Goal: Task Accomplishment & Management: Manage account settings

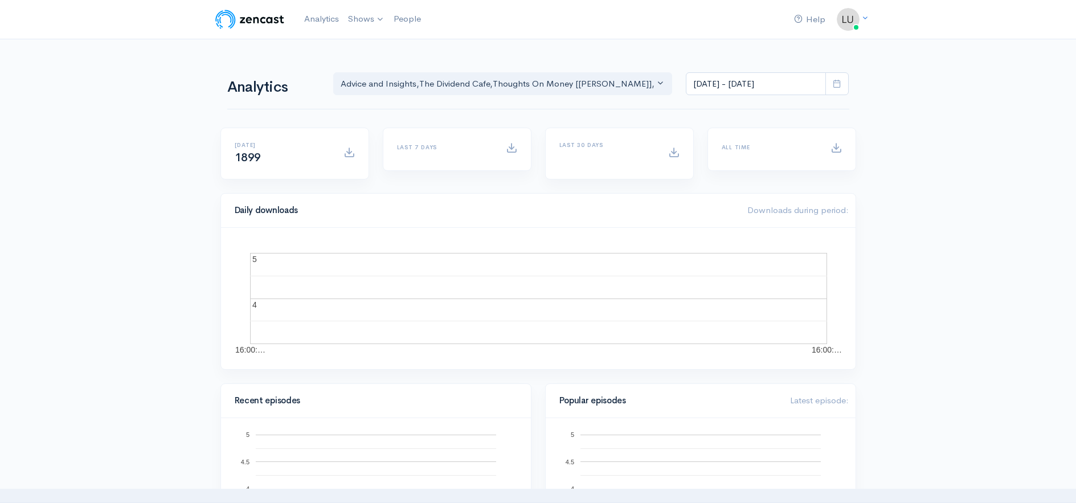
click at [0, 0] on link "The Dividend Cafe" at bounding box center [0, 0] width 0 height 0
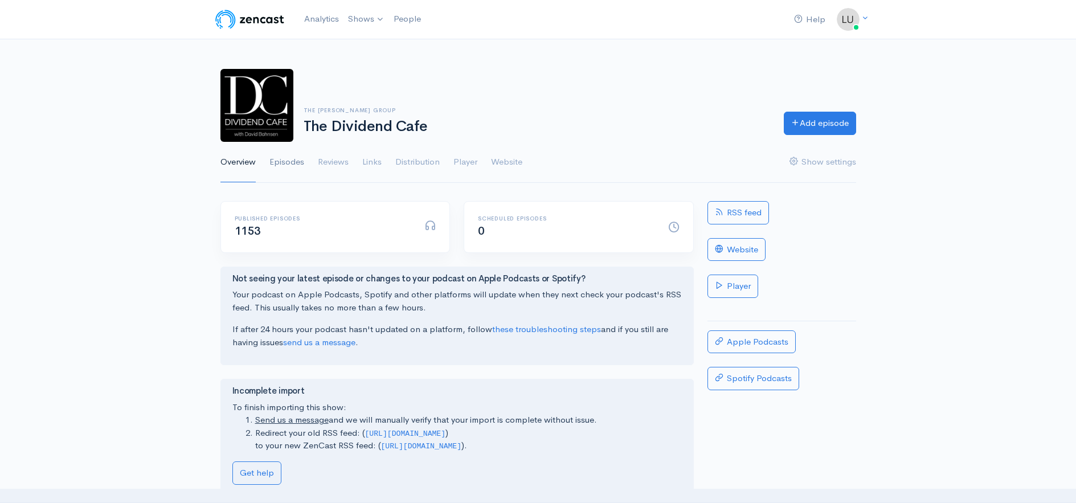
click at [279, 162] on link "Episodes" at bounding box center [286, 162] width 35 height 41
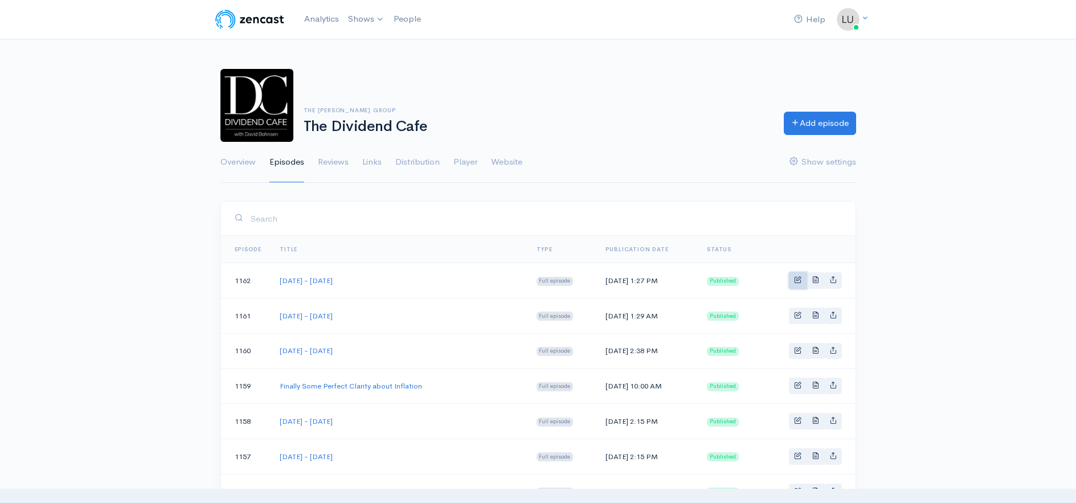
click at [800, 281] on span "Basic example" at bounding box center [797, 279] width 7 height 7
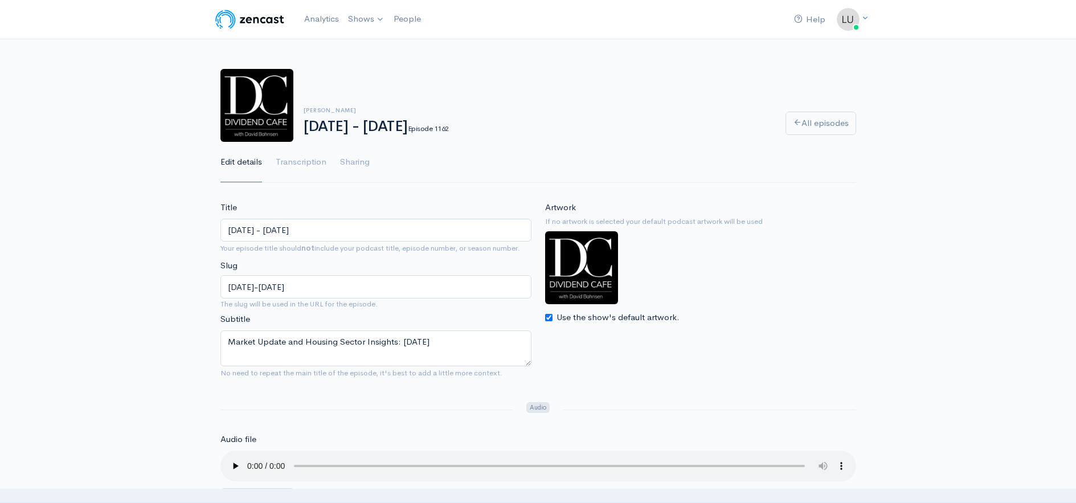
click at [324, 231] on input "Wednesday - August 20 , 2025" at bounding box center [375, 230] width 311 height 23
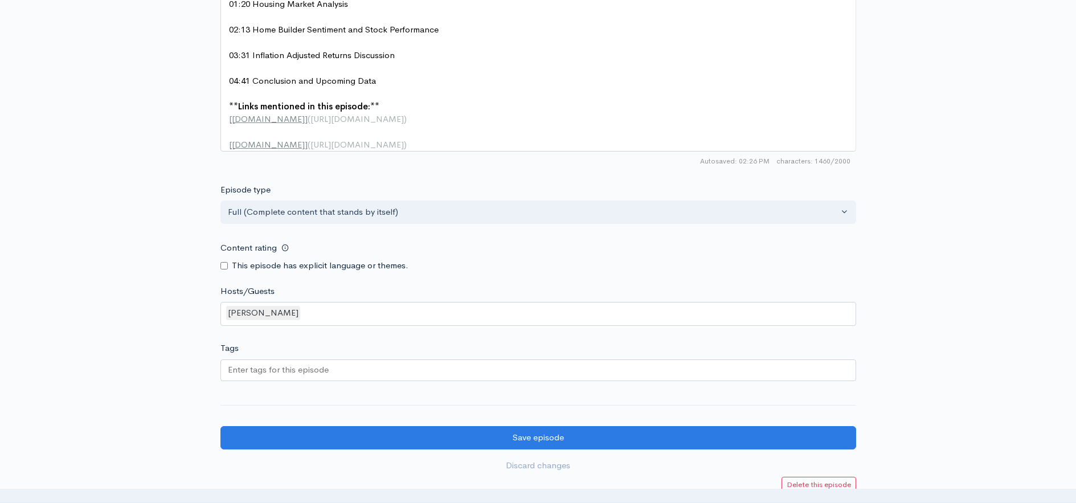
scroll to position [1067, 0]
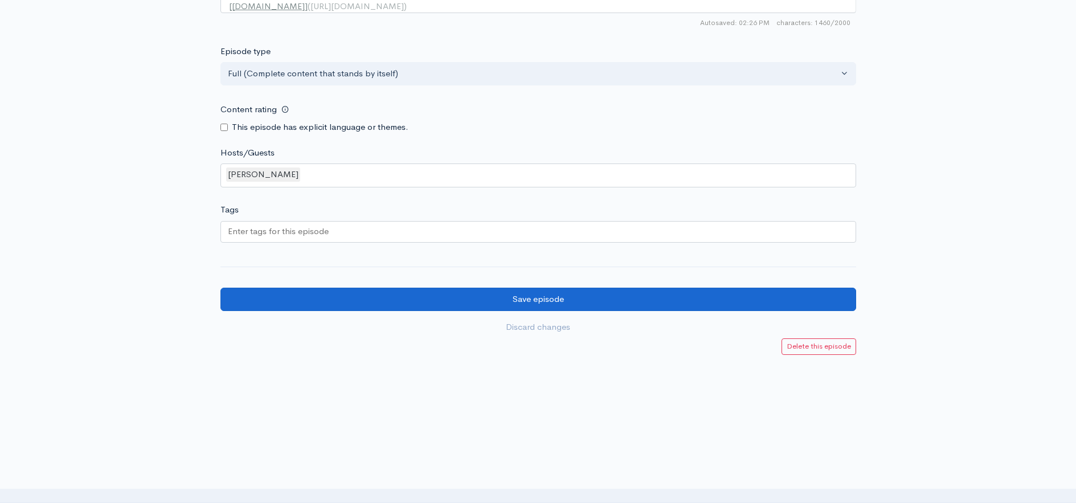
type input "[DATE] - [DATE]"
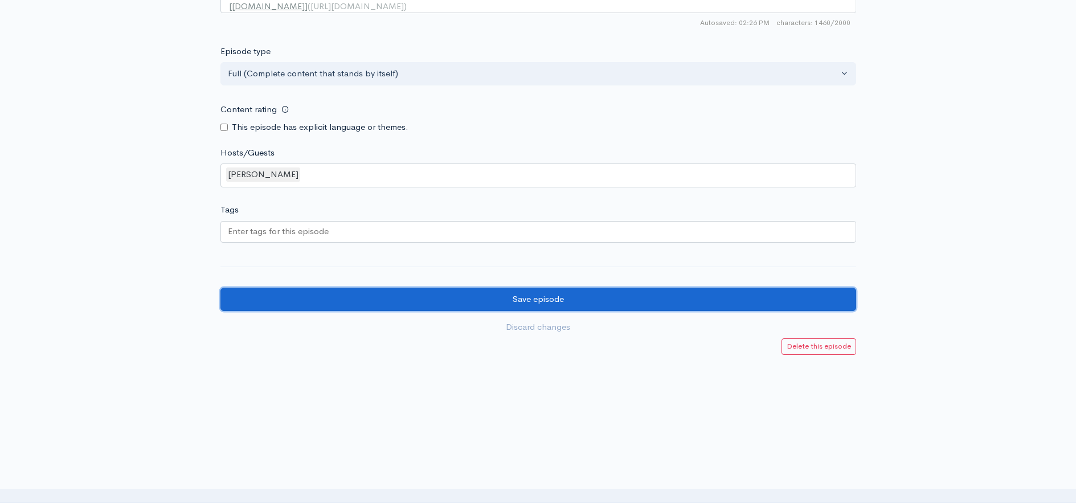
click at [490, 300] on input "Save episode" at bounding box center [538, 299] width 636 height 23
